Goal: Find specific page/section: Find specific page/section

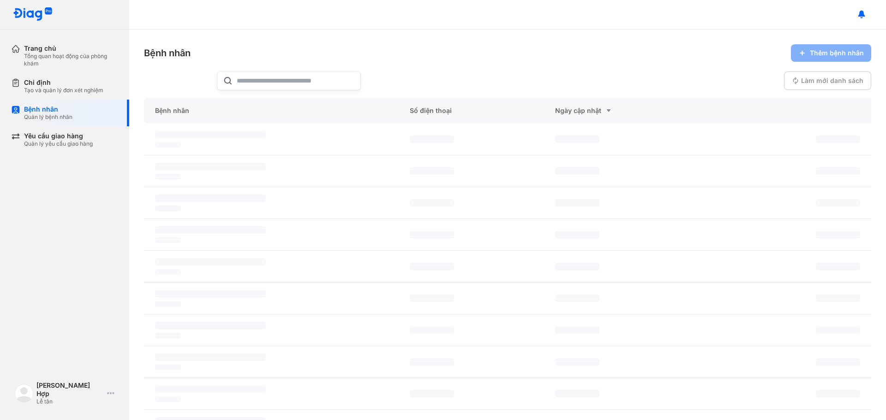
click at [266, 82] on input "text" at bounding box center [296, 80] width 118 height 18
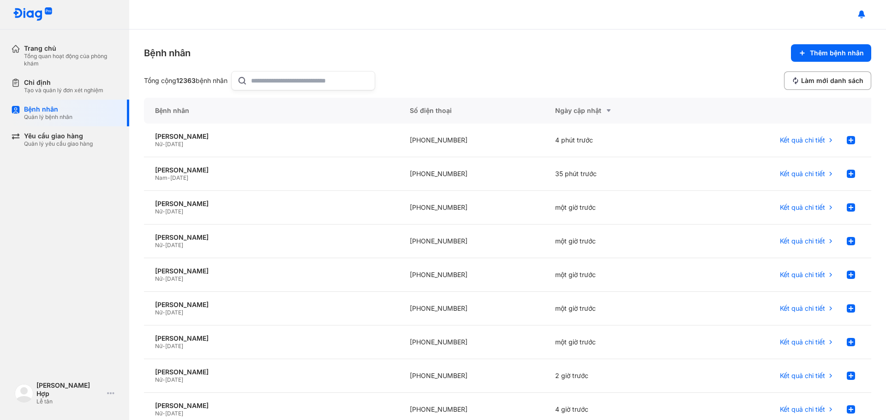
paste input "**********"
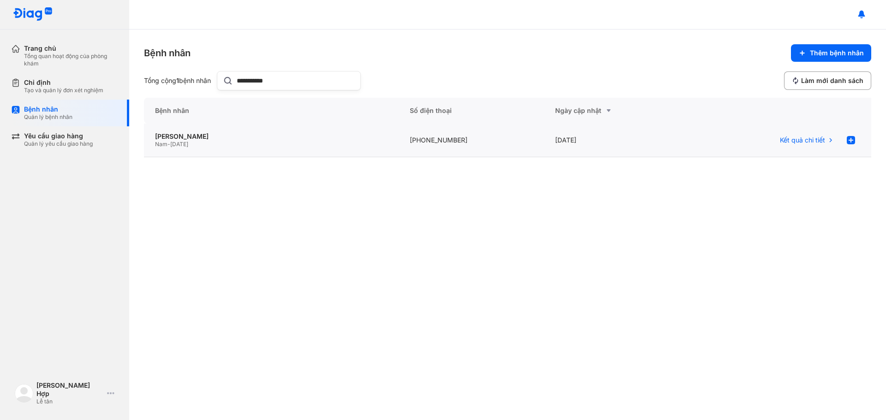
type input "**********"
click at [237, 145] on div "Nam - [DATE]" at bounding box center [271, 144] width 232 height 7
